Goal: Task Accomplishment & Management: Use online tool/utility

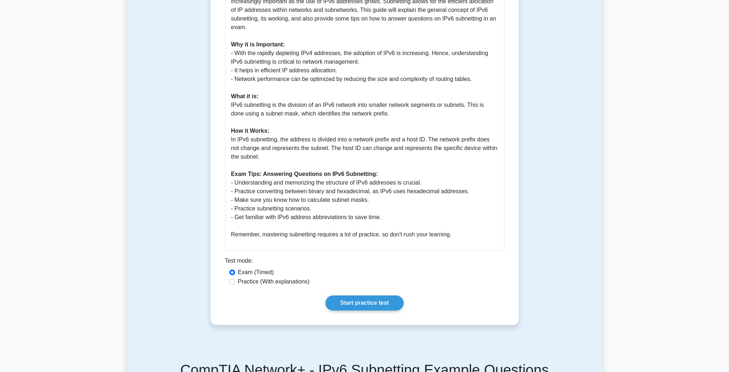
scroll to position [216, 0]
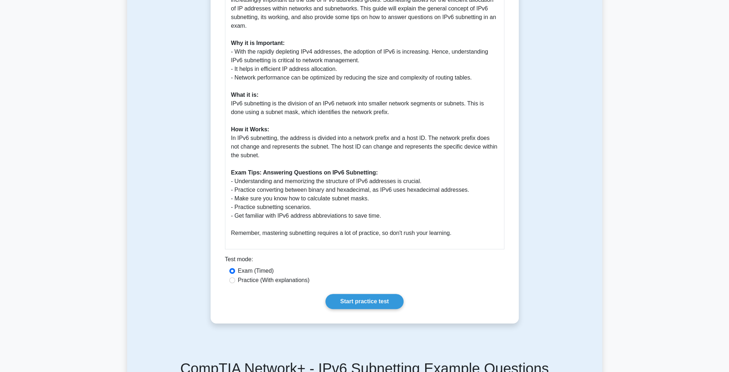
drag, startPoint x: 290, startPoint y: 280, endPoint x: 295, endPoint y: 283, distance: 5.8
click at [290, 280] on label "Practice (With explanations)" at bounding box center [274, 280] width 72 height 9
click at [235, 280] on input "Practice (With explanations)" at bounding box center [232, 281] width 6 height 6
radio input "true"
click at [386, 310] on div "IPv6 Subnetting 5 minutes 5 Questions Guide on IPv6 Subnetting Why it is Import…" at bounding box center [365, 89] width 303 height 464
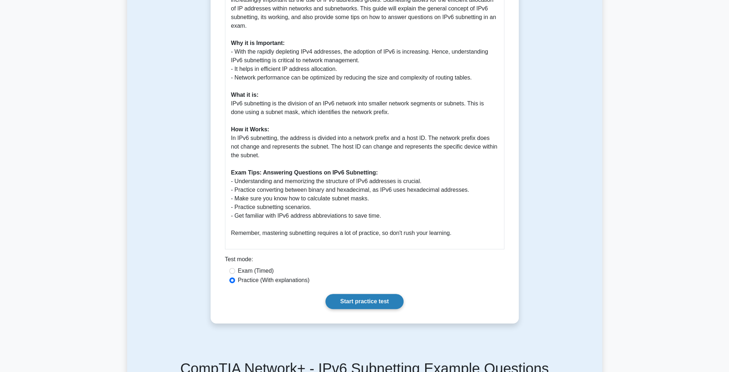
click at [379, 304] on link "Start practice test" at bounding box center [365, 301] width 78 height 15
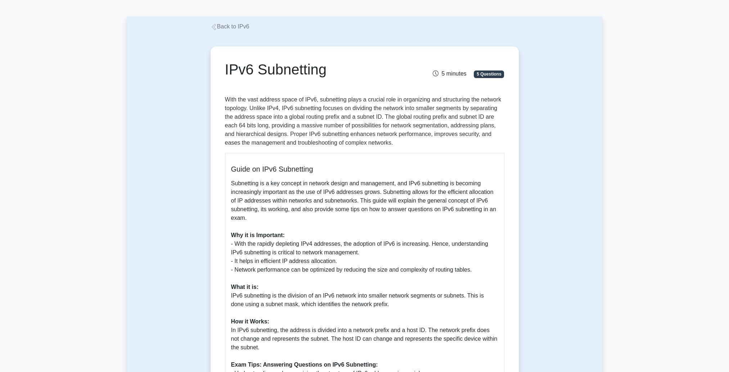
scroll to position [0, 0]
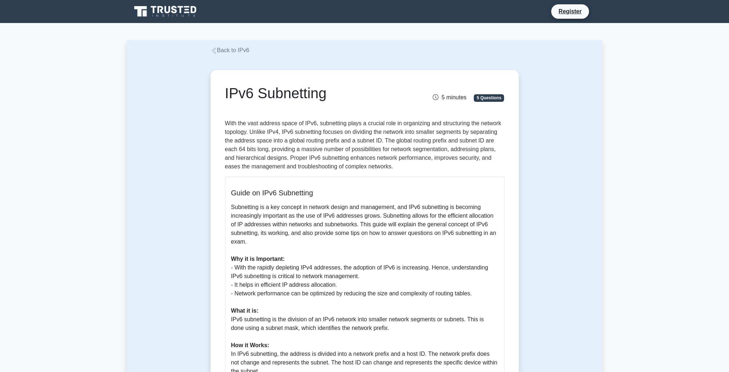
drag, startPoint x: 280, startPoint y: 102, endPoint x: 279, endPoint y: 89, distance: 13.0
click at [280, 100] on h1 "IPv6 Subnetting" at bounding box center [316, 93] width 183 height 17
click at [279, 89] on h1 "IPv6 Subnetting" at bounding box center [316, 93] width 183 height 17
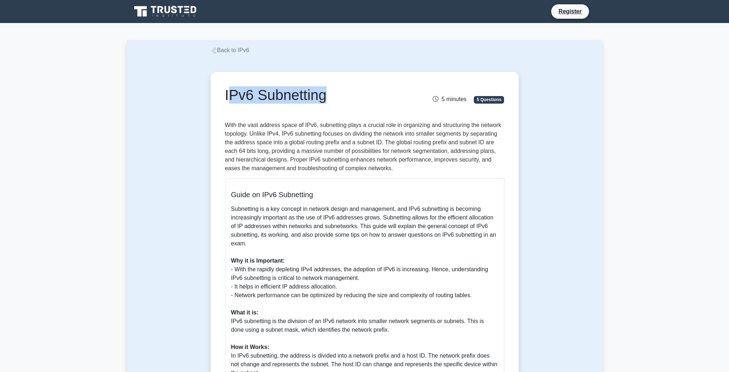
copy div "IPv6 Subnetting"
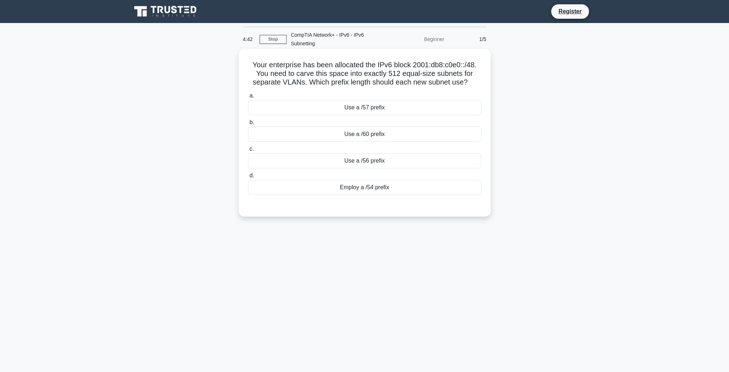
click at [357, 115] on div "Use a /57 prefix" at bounding box center [364, 107] width 233 height 15
click at [248, 98] on input "a. Use a /57 prefix" at bounding box center [248, 96] width 0 height 5
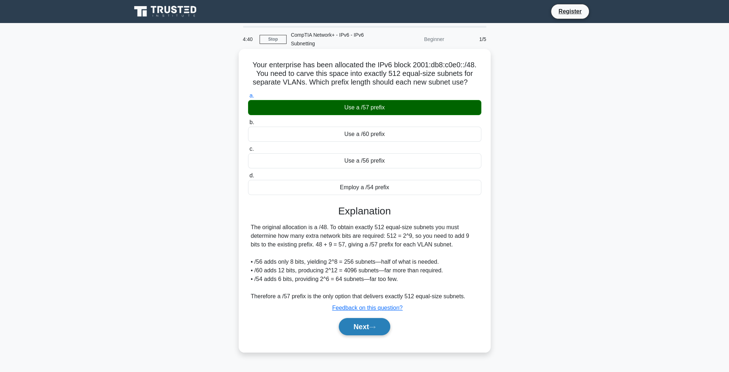
click at [375, 331] on button "Next" at bounding box center [365, 326] width 52 height 17
